Goal: Find specific page/section: Find specific page/section

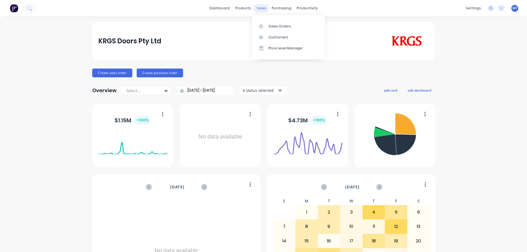
click at [259, 8] on div "sales" at bounding box center [261, 8] width 15 height 8
click at [266, 30] on link "Sales Orders" at bounding box center [288, 26] width 73 height 11
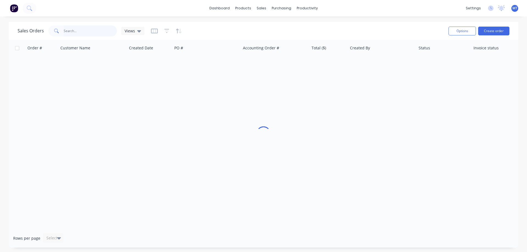
click at [106, 32] on input "text" at bounding box center [91, 31] width 54 height 11
paste input "Macedon"
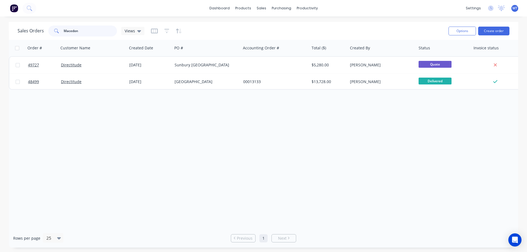
drag, startPoint x: 89, startPoint y: 32, endPoint x: 22, endPoint y: 19, distance: 68.8
click at [22, 19] on div "dashboard products sales purchasing productivity dashboard products Product Cat…" at bounding box center [263, 126] width 527 height 252
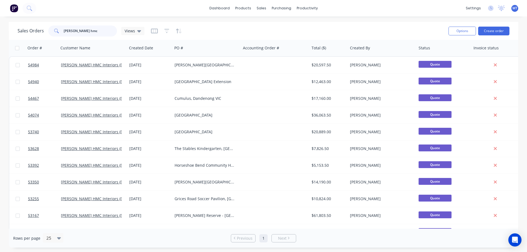
drag, startPoint x: 90, startPoint y: 31, endPoint x: 30, endPoint y: 26, distance: 60.1
click at [30, 26] on div "Sales Orders harris hmc Views" at bounding box center [81, 31] width 127 height 11
type input "gisborne"
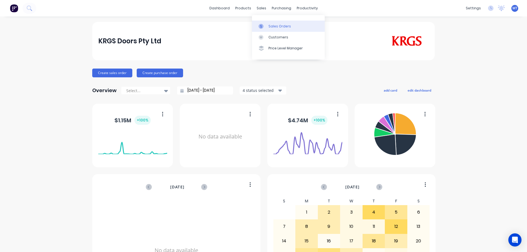
click at [262, 26] on icon at bounding box center [261, 26] width 5 height 5
click at [263, 32] on link "Customers" at bounding box center [288, 37] width 73 height 11
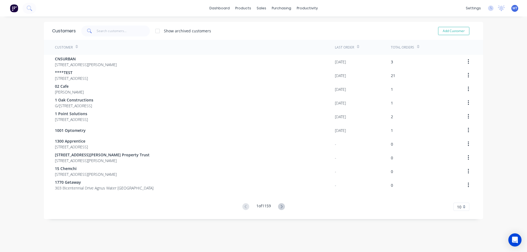
click at [265, 26] on div "Show archived customers Add Customer" at bounding box center [275, 31] width 399 height 11
click at [268, 28] on div "Sales Orders" at bounding box center [279, 26] width 23 height 5
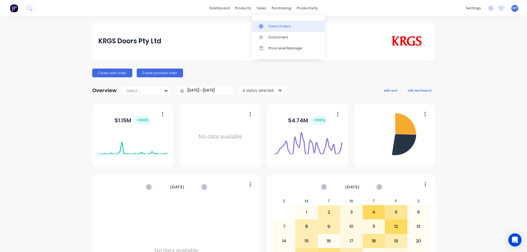
click at [266, 30] on link "Sales Orders" at bounding box center [288, 26] width 73 height 11
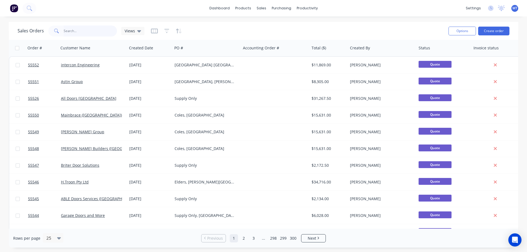
click at [88, 35] on input "text" at bounding box center [91, 31] width 54 height 11
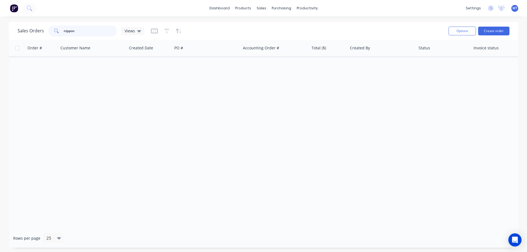
drag, startPoint x: 93, startPoint y: 33, endPoint x: -13, endPoint y: 26, distance: 106.2
click at [0, 26] on html "dashboard products sales purchasing productivity dashboard products Product Cat…" at bounding box center [263, 126] width 527 height 252
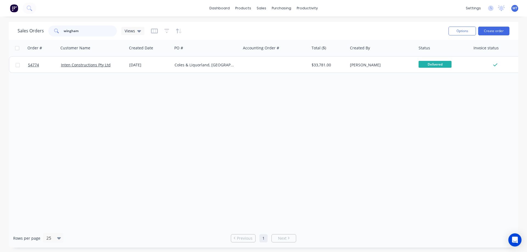
drag, startPoint x: 86, startPoint y: 31, endPoint x: -2, endPoint y: 28, distance: 88.4
click at [0, 28] on html "dashboard products sales purchasing productivity dashboard products Product Cat…" at bounding box center [263, 126] width 527 height 252
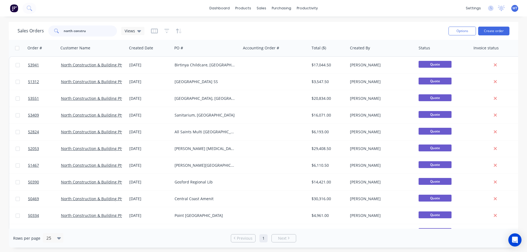
type input "north constru"
